Goal: Use online tool/utility: Utilize a website feature to perform a specific function

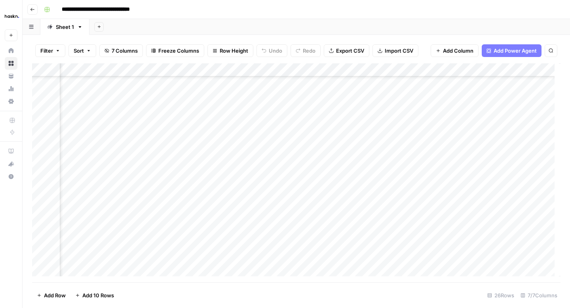
scroll to position [158, 48]
click at [504, 139] on div "Add Column" at bounding box center [296, 172] width 528 height 219
click at [500, 151] on div "Add Column" at bounding box center [296, 172] width 528 height 219
click at [500, 138] on div "Add Column" at bounding box center [296, 172] width 528 height 219
click at [502, 168] on div "Add Column" at bounding box center [296, 172] width 528 height 219
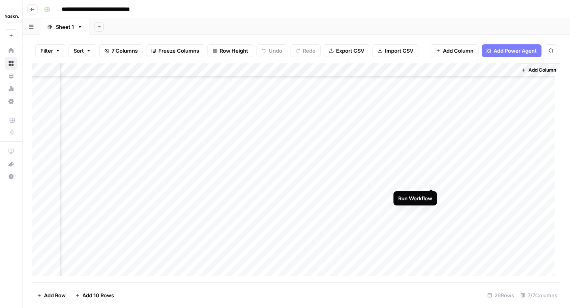
click at [431, 180] on div "Add Column" at bounding box center [296, 172] width 528 height 219
click at [430, 195] on div "Add Column" at bounding box center [296, 172] width 528 height 219
click at [431, 218] on div "Add Column" at bounding box center [296, 172] width 528 height 219
click at [432, 234] on div "Add Column" at bounding box center [296, 172] width 528 height 219
drag, startPoint x: 431, startPoint y: 249, endPoint x: 433, endPoint y: 263, distance: 13.5
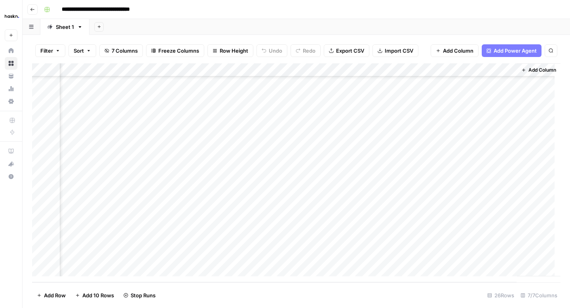
click at [431, 249] on div "Add Column" at bounding box center [296, 172] width 528 height 219
click at [432, 261] on div "Add Column" at bounding box center [296, 172] width 528 height 219
click at [433, 180] on div "Add Column" at bounding box center [296, 172] width 528 height 219
click at [500, 166] on div "Add Column" at bounding box center [296, 172] width 528 height 219
click at [500, 154] on div "Add Column" at bounding box center [296, 172] width 528 height 219
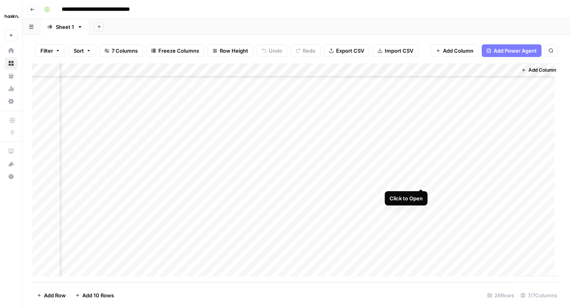
click at [421, 180] on div "Add Column" at bounding box center [296, 172] width 528 height 219
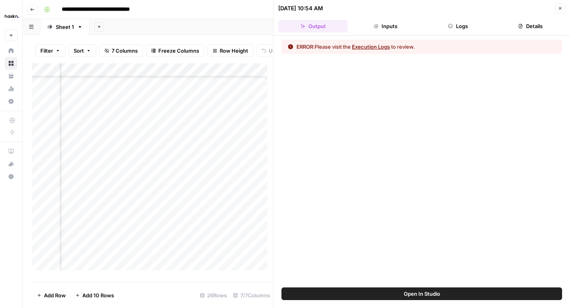
click at [449, 28] on button "Logs" at bounding box center [457, 26] width 69 height 13
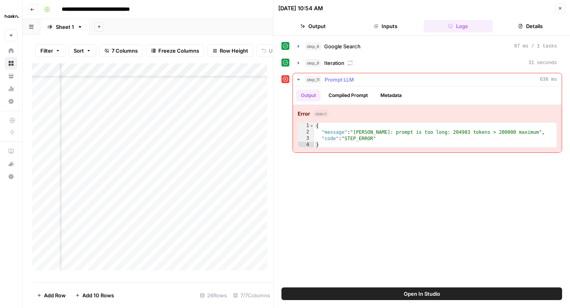
click at [343, 96] on button "Compiled Prompt" at bounding box center [348, 95] width 49 height 12
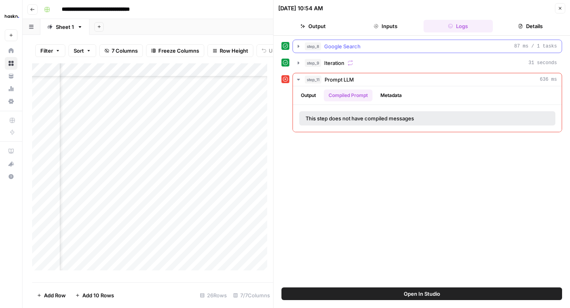
click at [296, 47] on icon "button" at bounding box center [298, 46] width 6 height 6
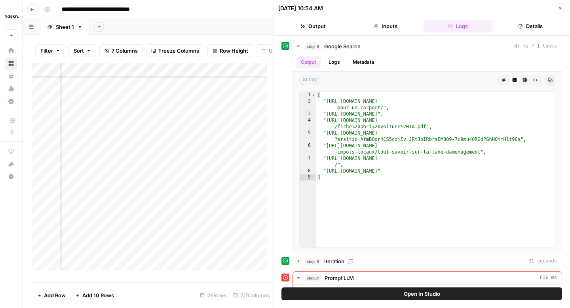
click at [559, 11] on button "Close" at bounding box center [560, 8] width 10 height 10
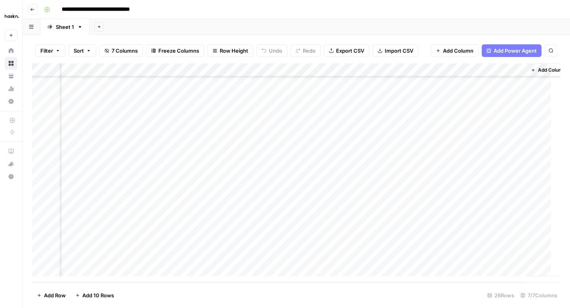
scroll to position [158, 39]
click at [511, 193] on div "Add Column" at bounding box center [296, 172] width 528 height 219
click at [511, 208] on div "Add Column" at bounding box center [296, 172] width 528 height 219
click at [510, 220] on div "Add Column" at bounding box center [296, 172] width 528 height 219
click at [510, 235] on div "Add Column" at bounding box center [296, 172] width 528 height 219
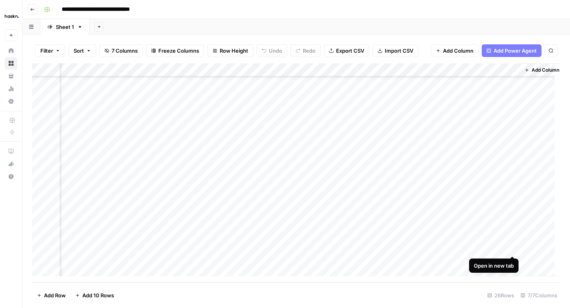
click at [513, 247] on div "Add Column" at bounding box center [296, 172] width 528 height 219
